Goal: Task Accomplishment & Management: Use online tool/utility

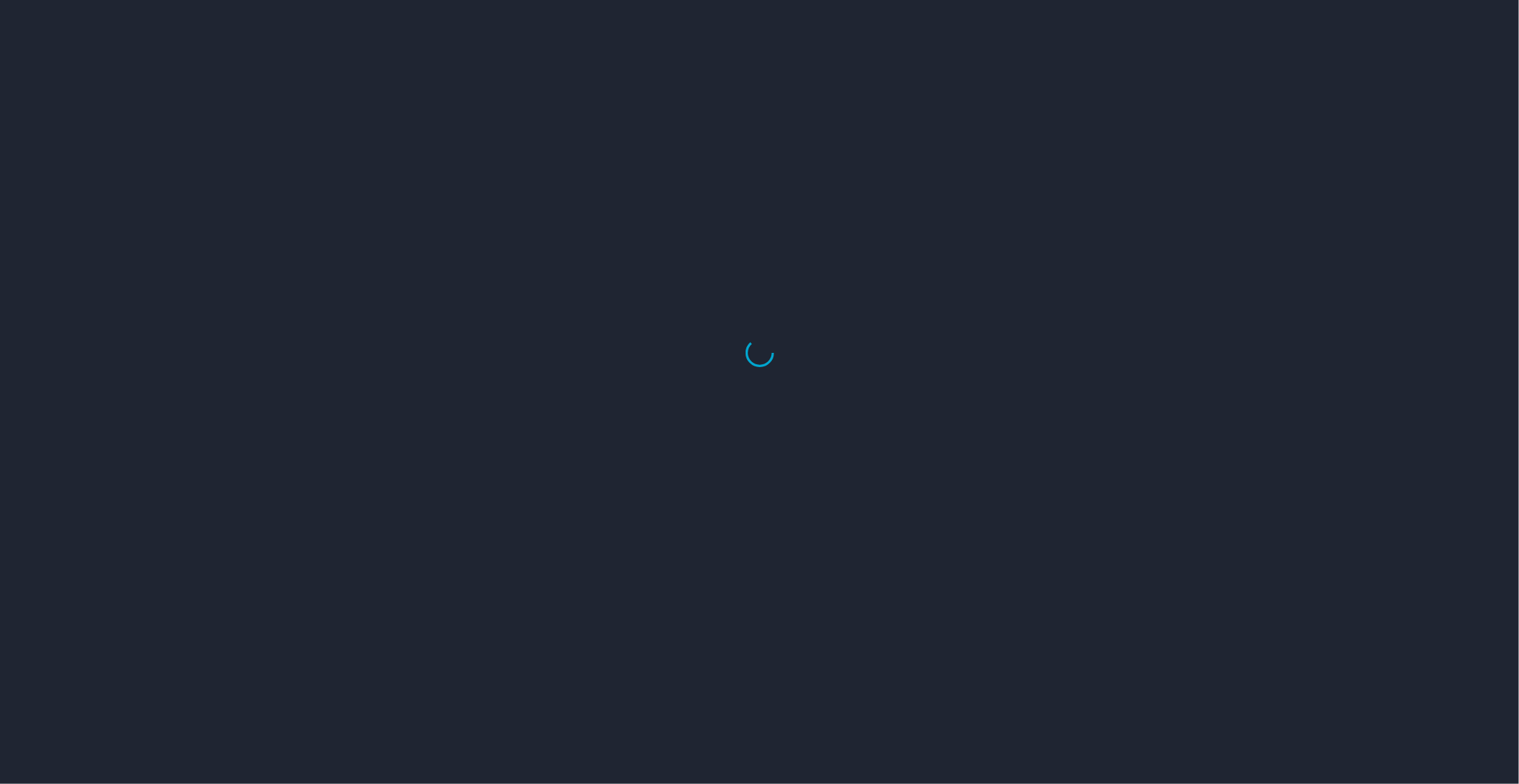
select select "US"
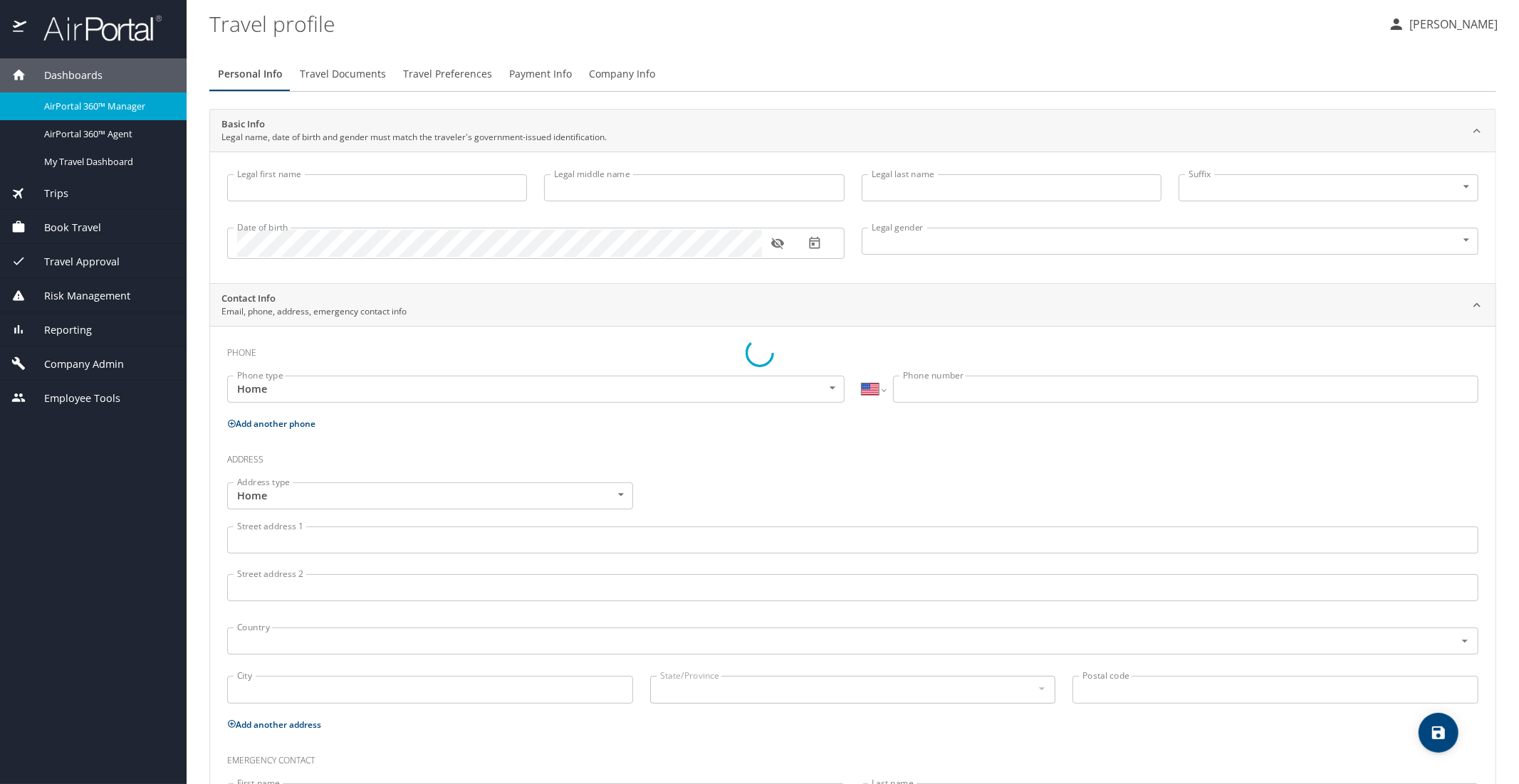
type input "Luke"
type input "Crismon"
type input "Beachley"
type input "Undisclosed"
type input "Teri"
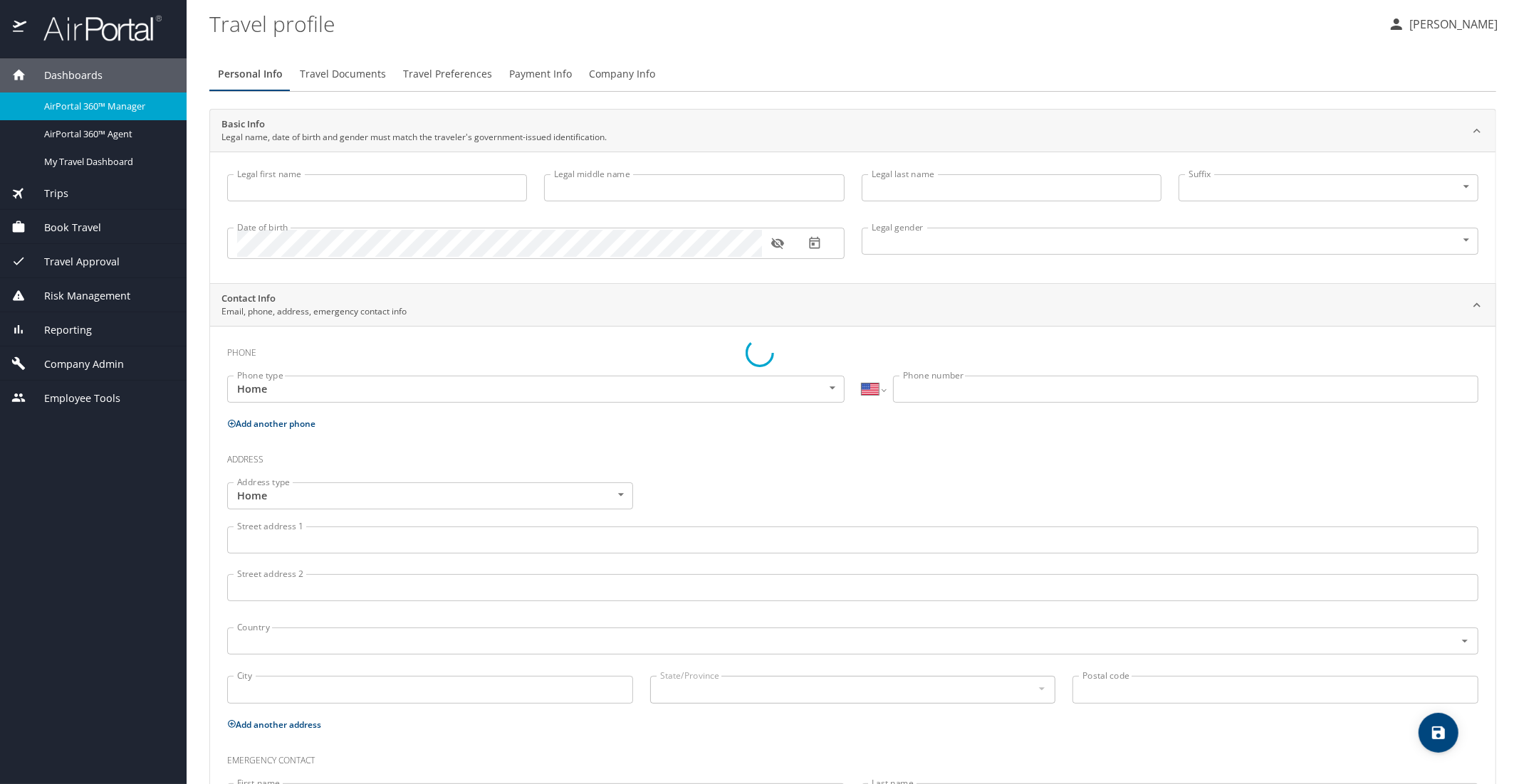
type input "Beachley"
type input "(801) 717-7714"
select select "US"
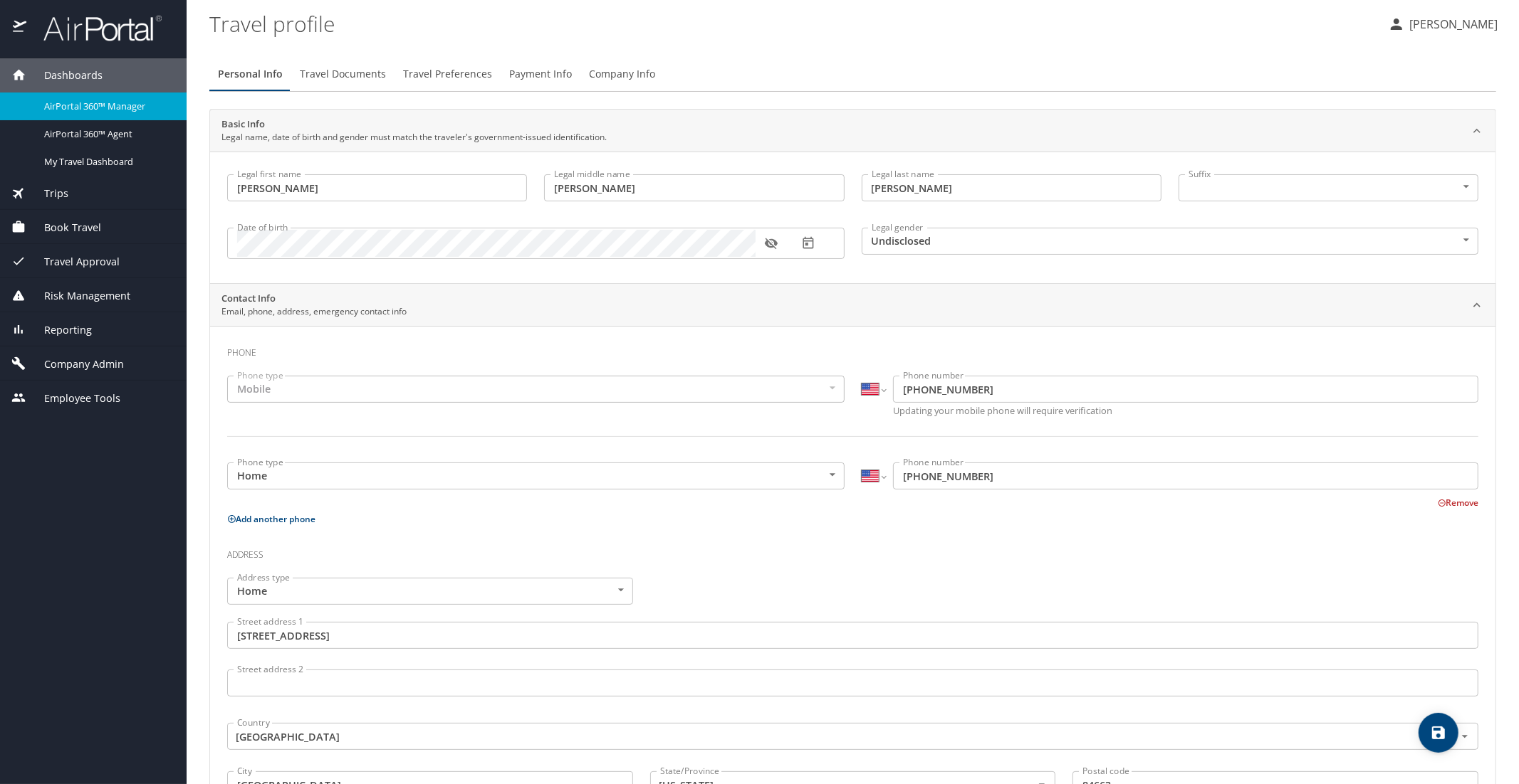
click at [65, 191] on span "Trips" at bounding box center [47, 194] width 42 height 16
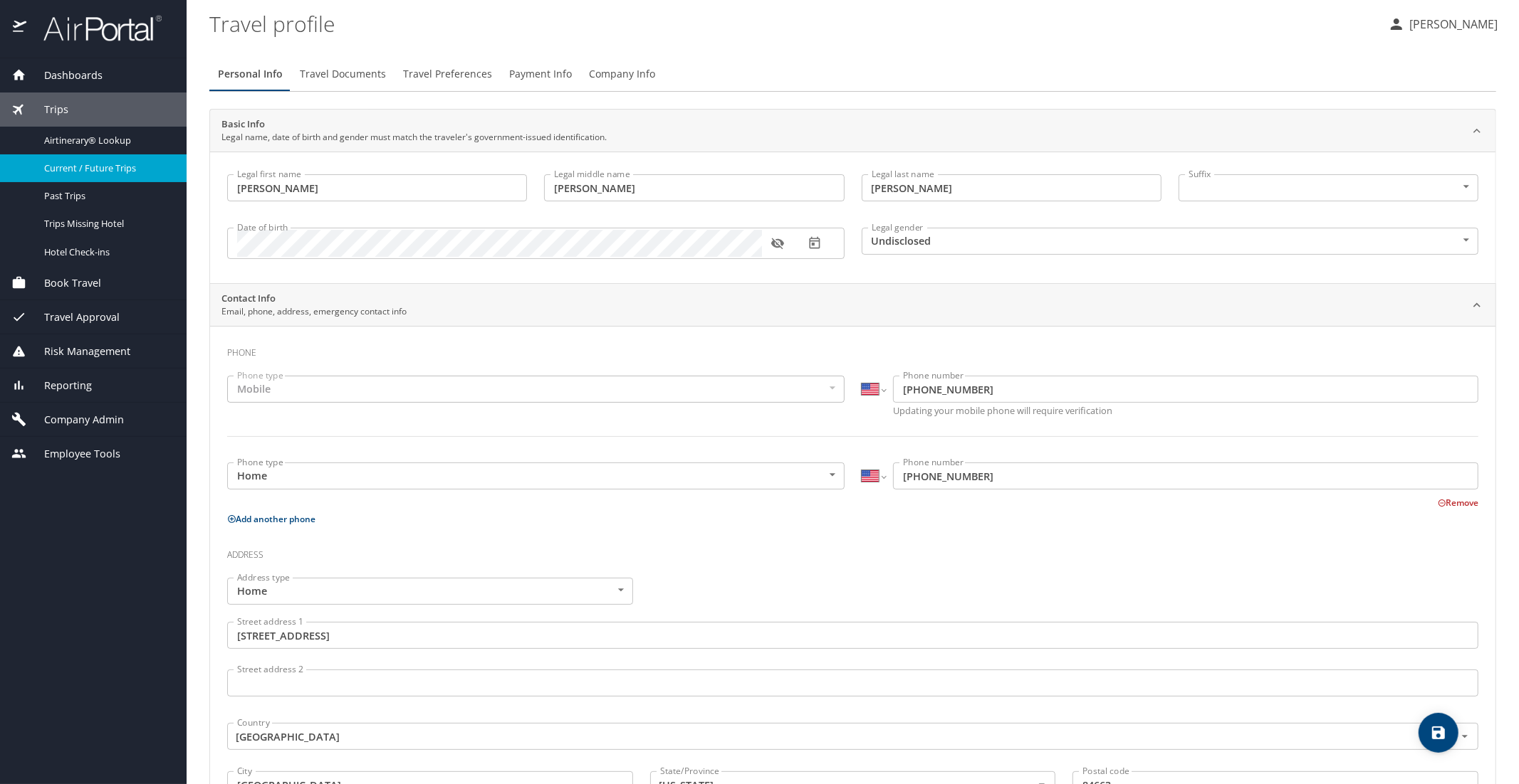
click at [87, 169] on span "Current / Future Trips" at bounding box center [106, 168] width 125 height 13
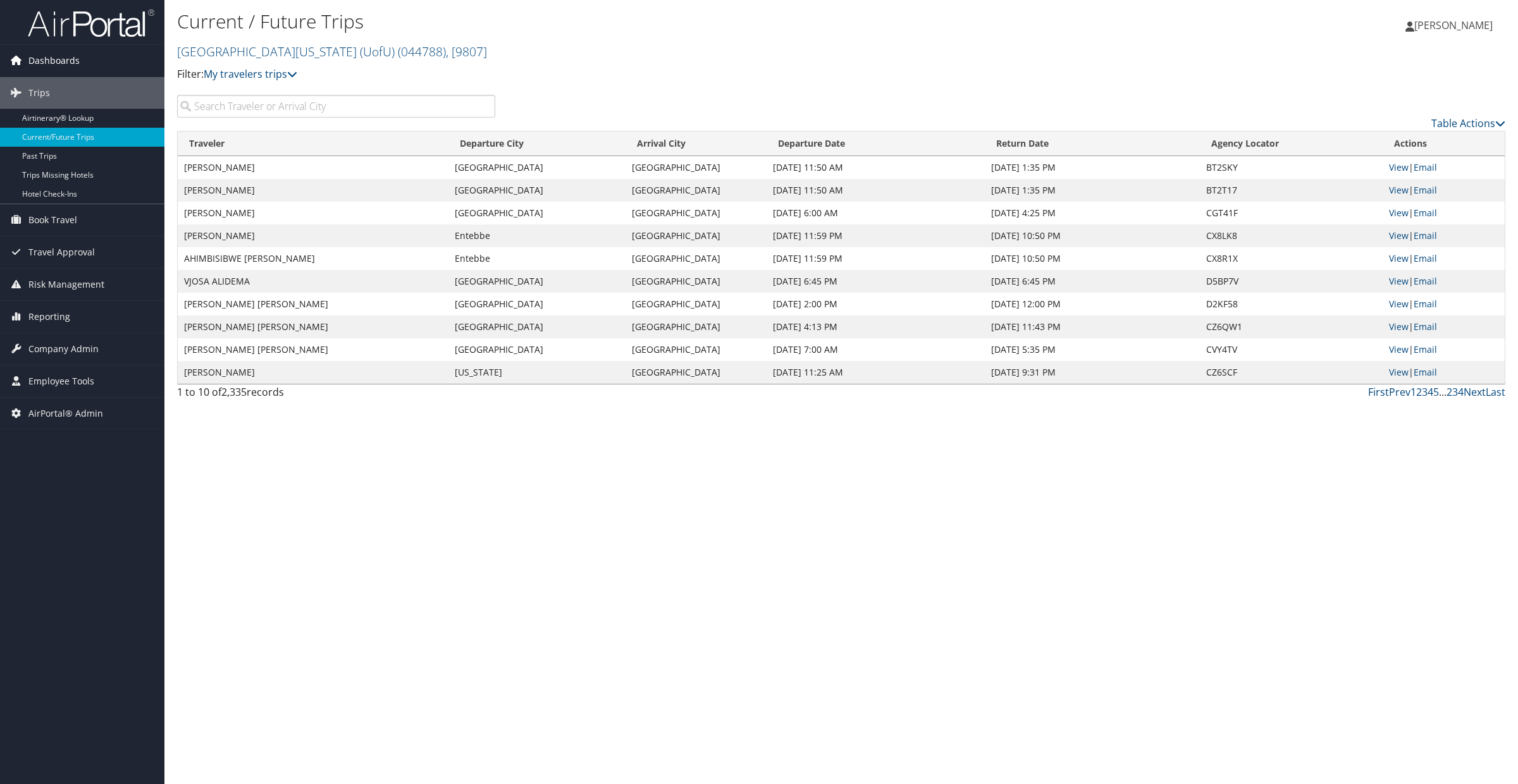
click at [60, 61] on span "Dashboards" at bounding box center [54, 61] width 51 height 32
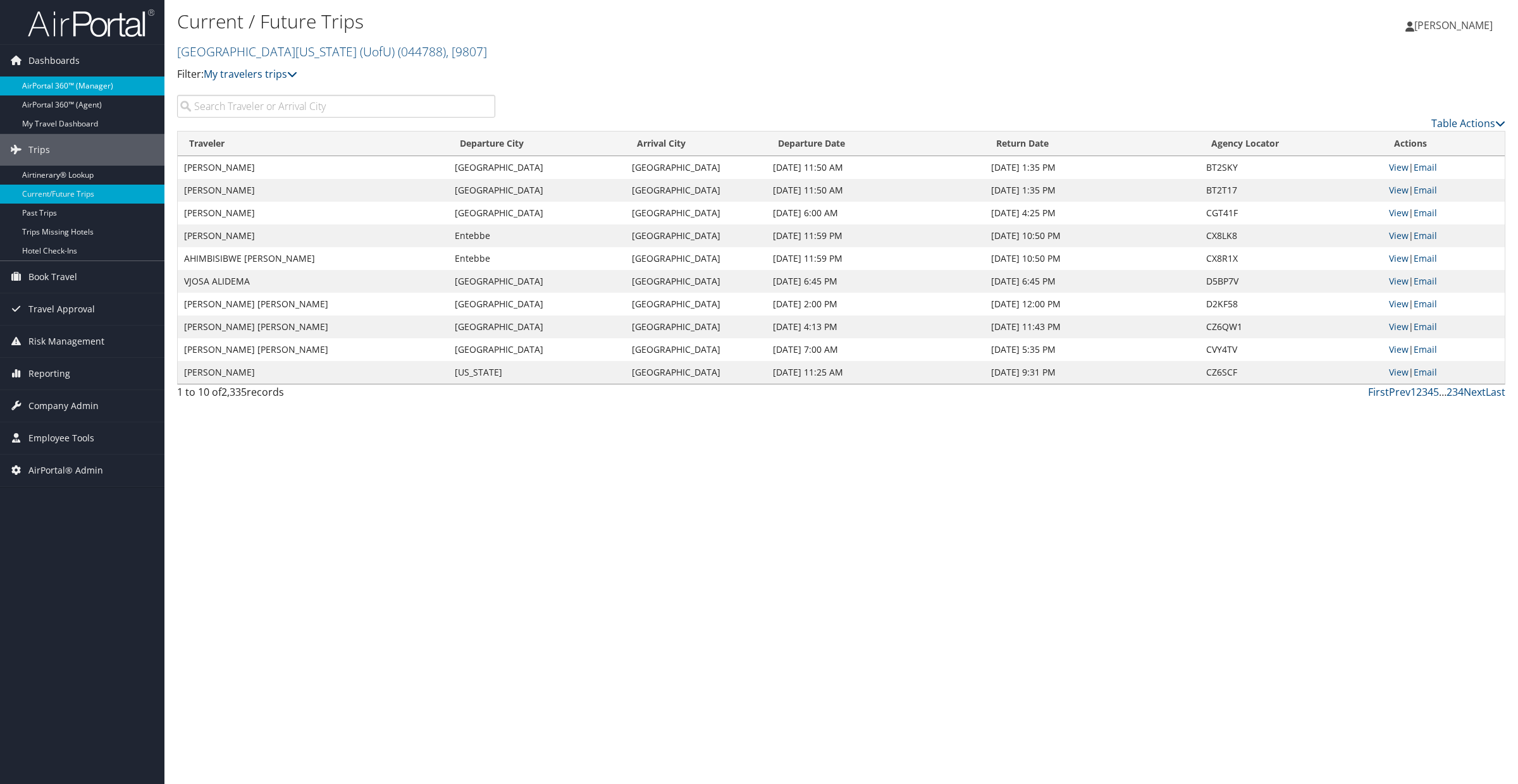
click at [85, 86] on link "AirPortal 360™ (Manager)" at bounding box center [82, 86] width 165 height 19
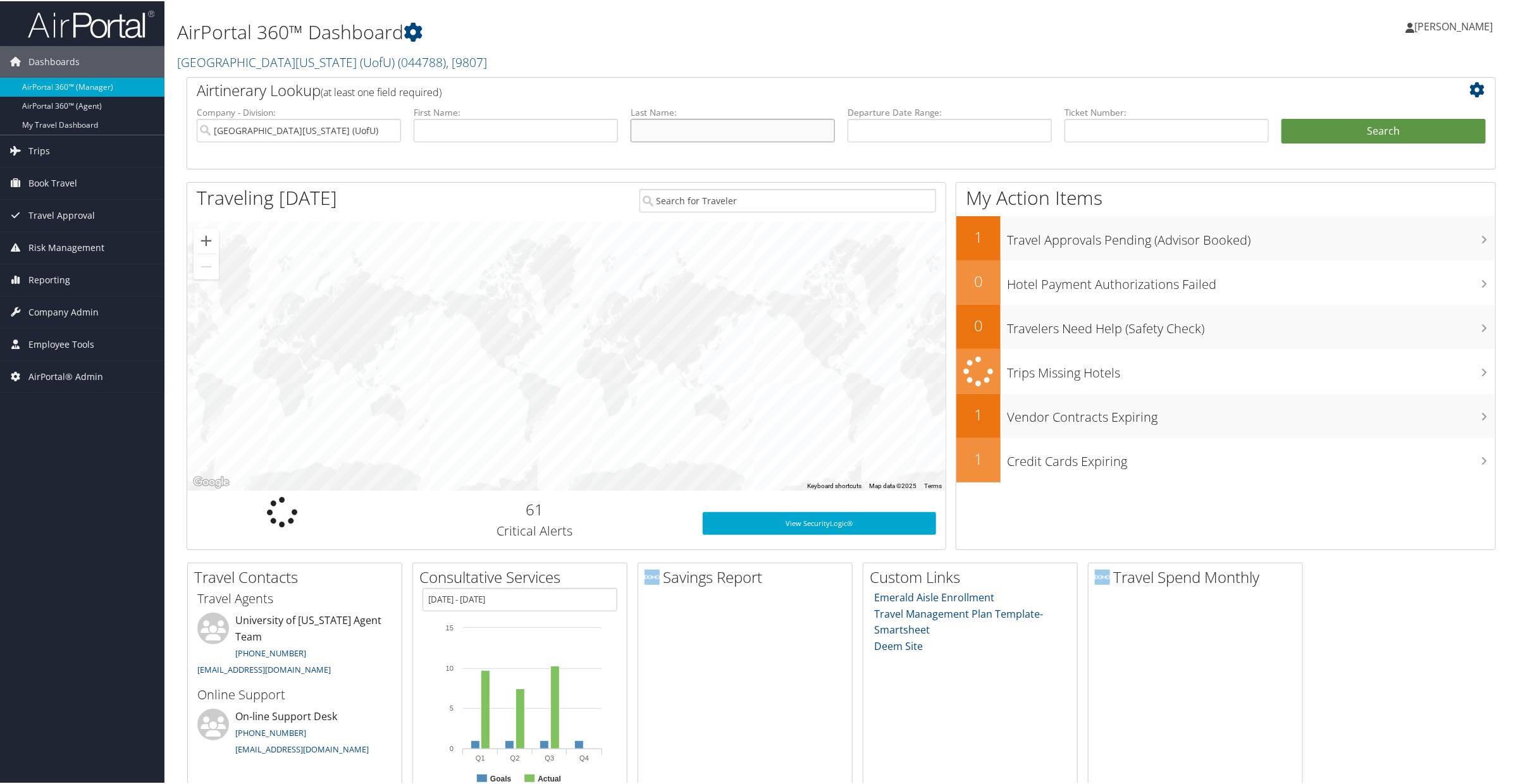
click at [699, 129] on input "text" at bounding box center [732, 129] width 204 height 23
type input "beachley"
click at [339, 137] on input "University Of Utah (UofU)" at bounding box center [298, 129] width 204 height 23
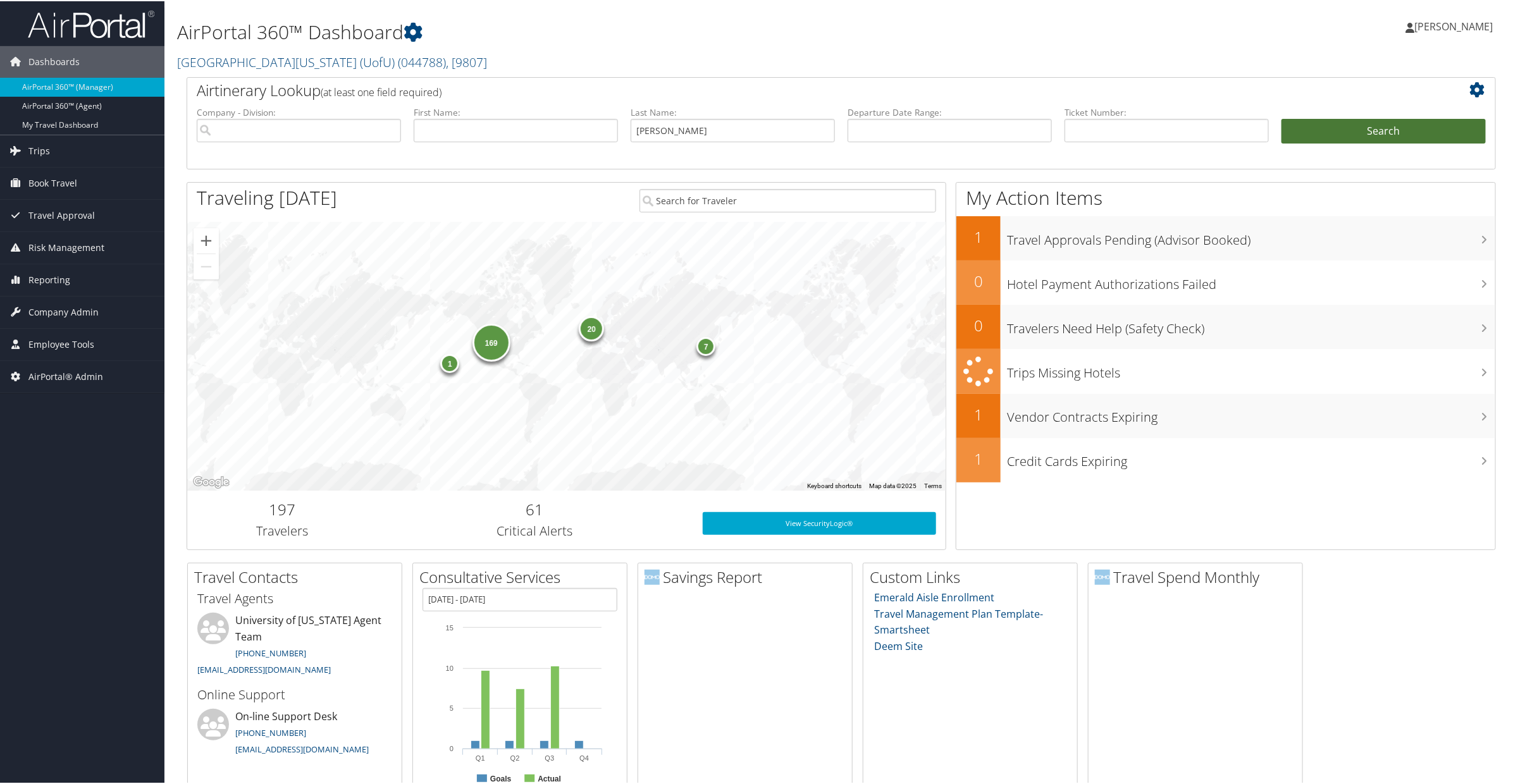
click at [1297, 128] on button "Search" at bounding box center [1383, 130] width 204 height 26
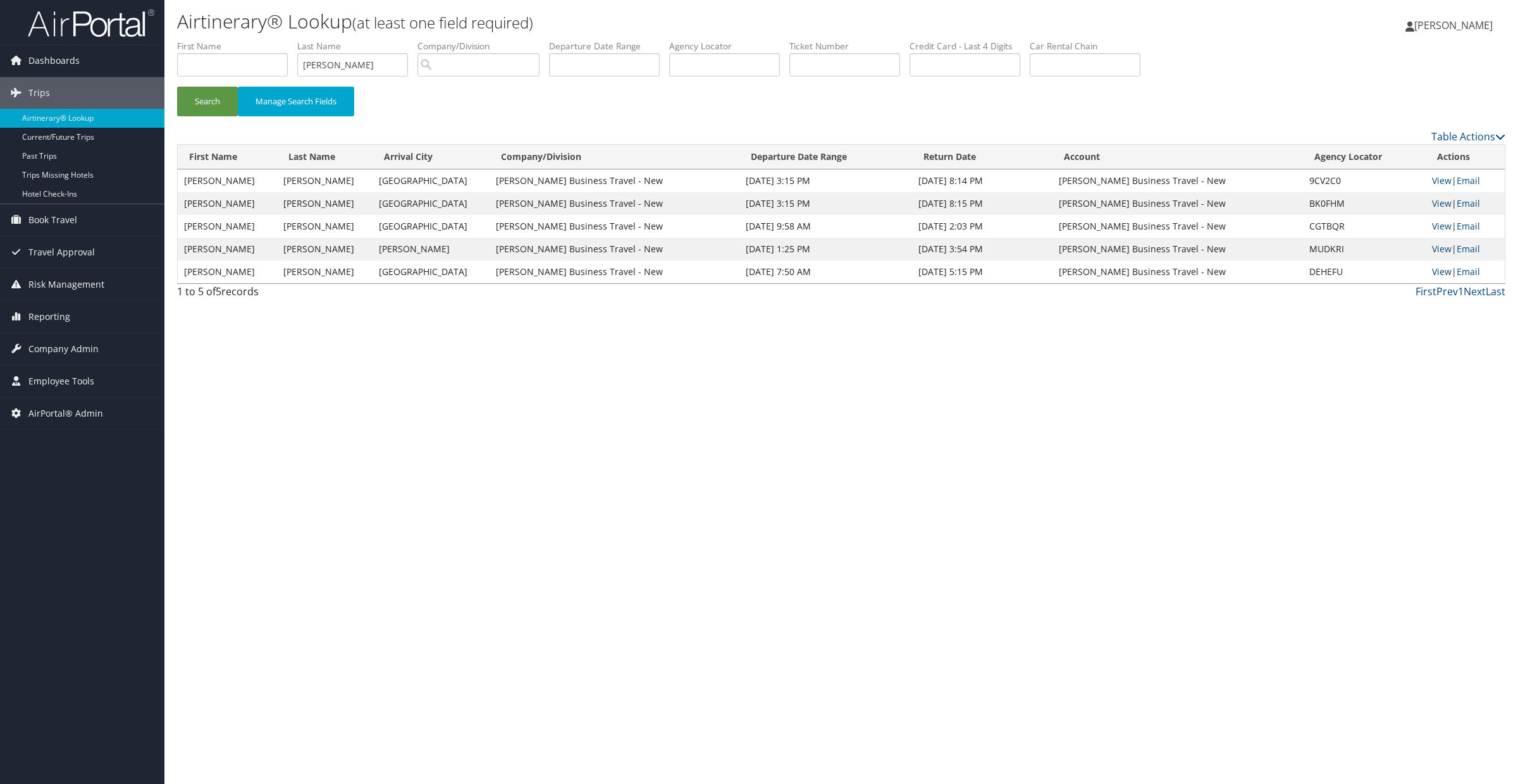
click at [1434, 269] on link "View" at bounding box center [1441, 271] width 19 height 12
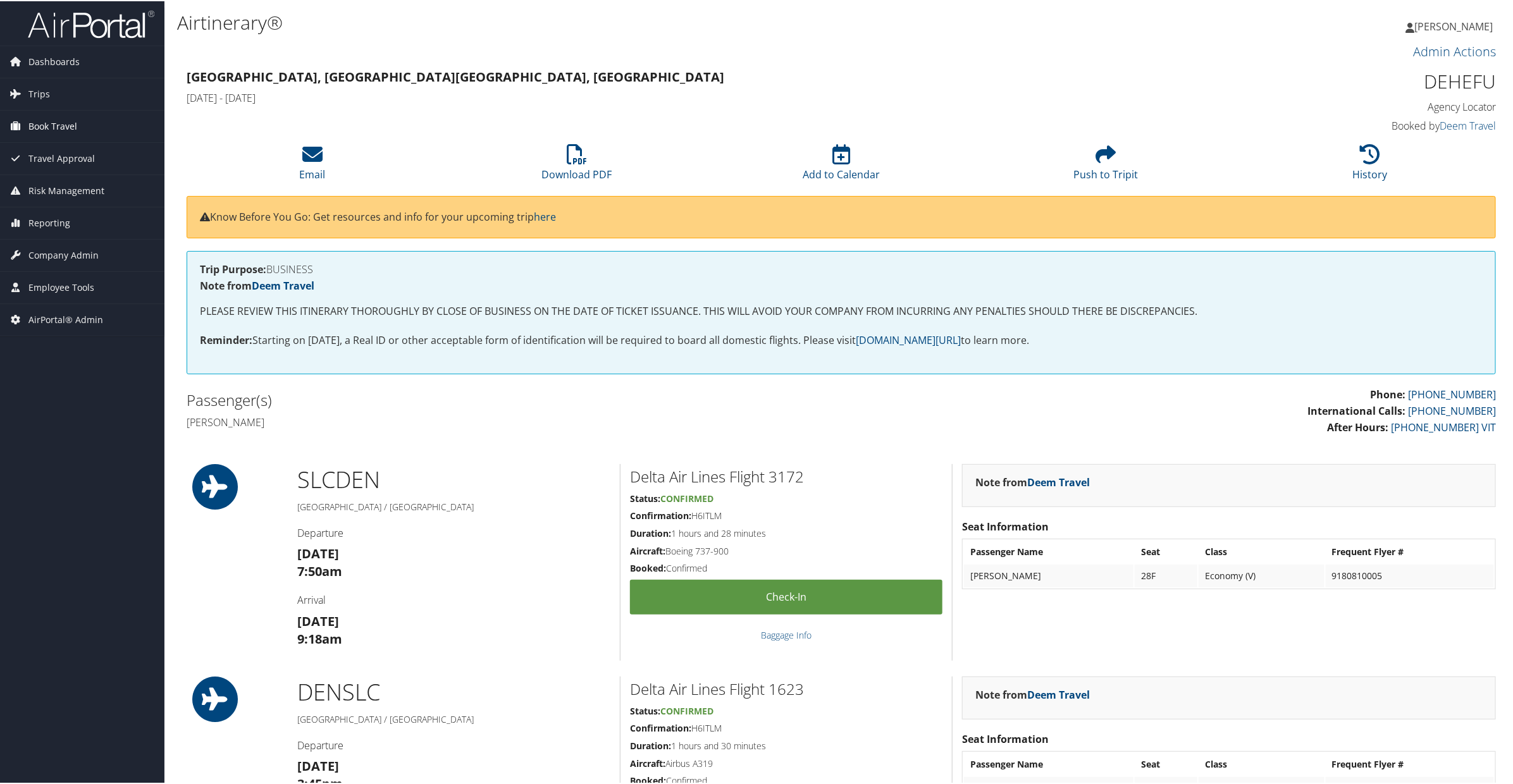
click at [66, 124] on span "Book Travel" at bounding box center [53, 125] width 49 height 32
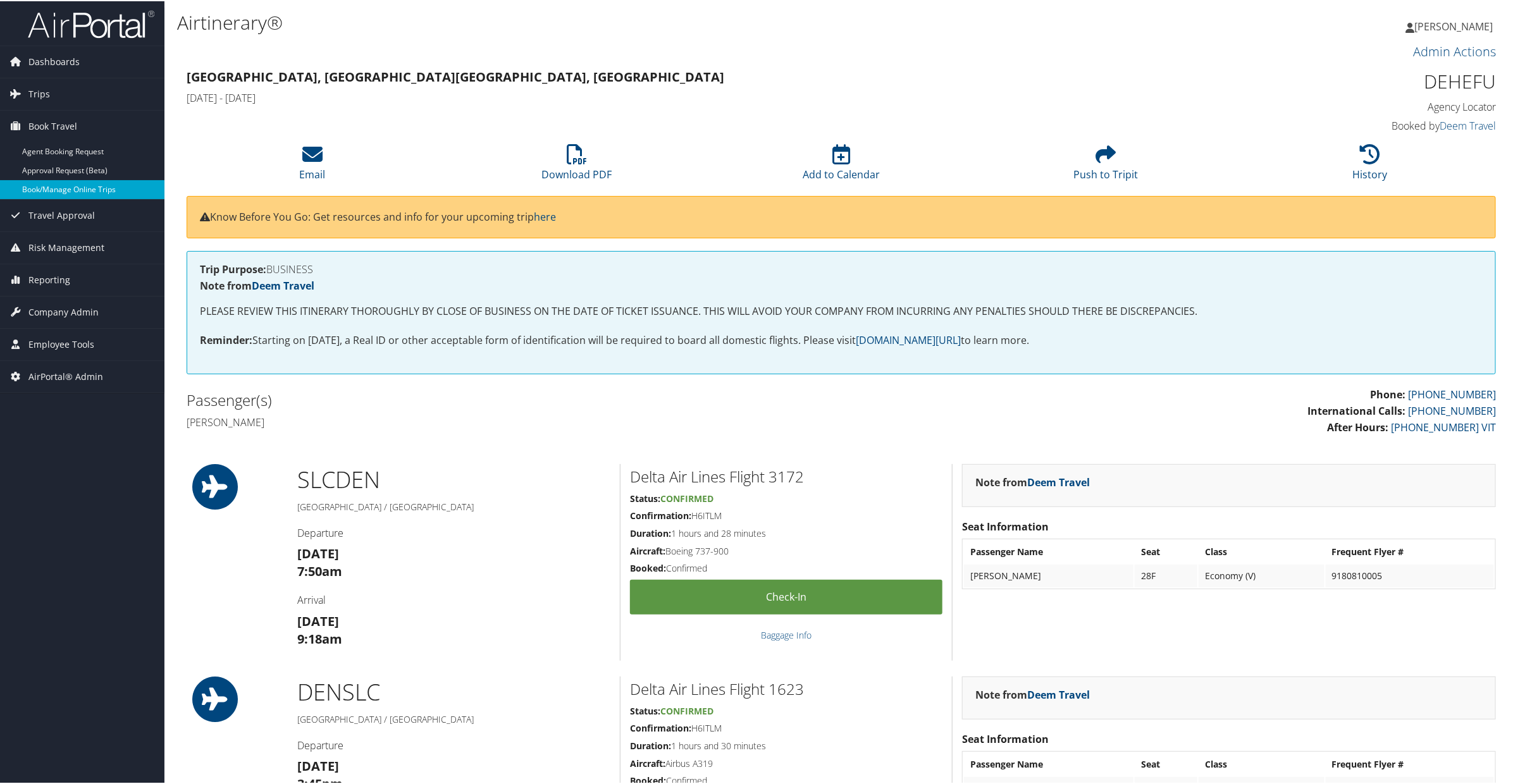
click at [49, 189] on link "Book/Manage Online Trips" at bounding box center [82, 188] width 165 height 19
